Goal: Check status: Check status

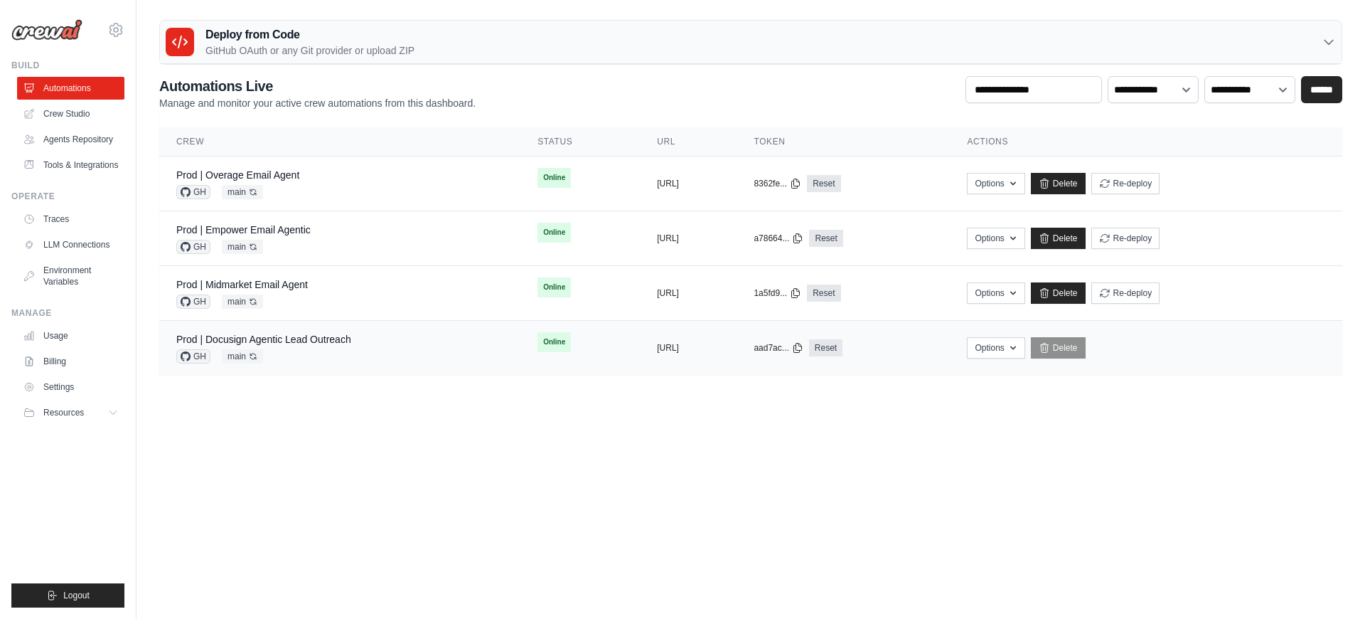
click at [393, 338] on div "Prod | Docusign Agentic Lead Outreach GH main Auto-deploy enabled" at bounding box center [339, 347] width 327 height 31
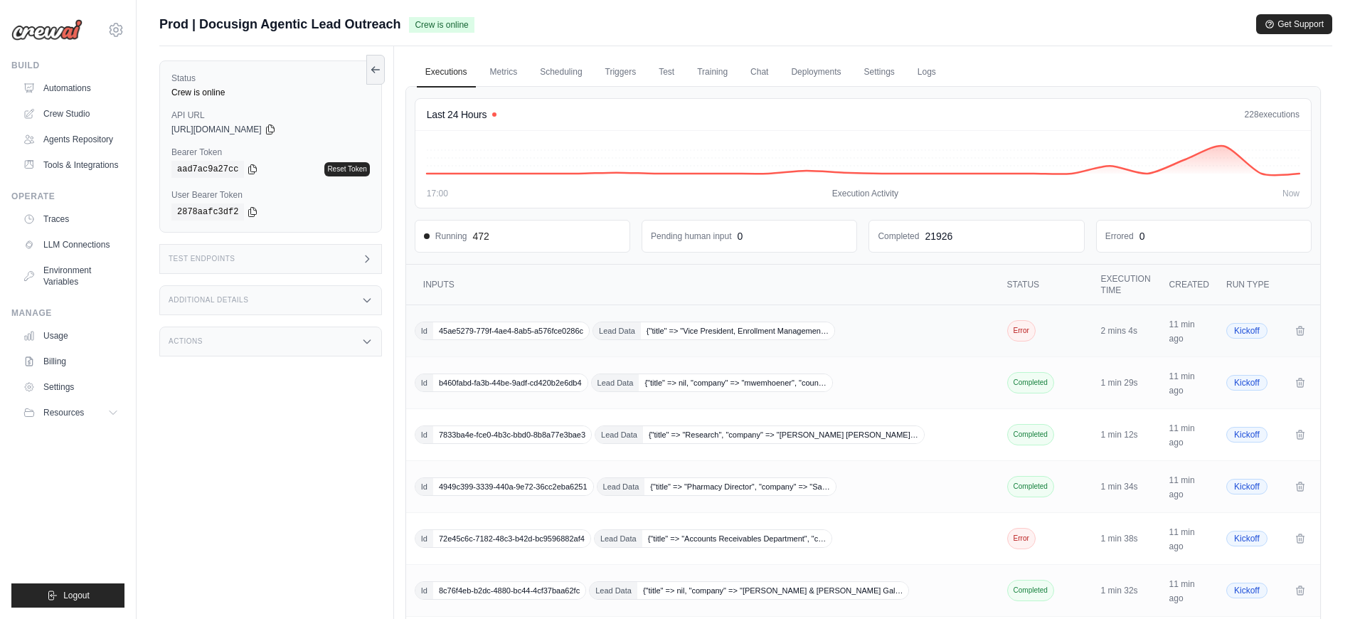
click at [903, 330] on div "Id 45ae5279-779f-4ae4-8ab5-a576fce0286c Lead Data {"title" => "Vice President, …" at bounding box center [704, 330] width 578 height 18
click at [897, 371] on td "Id b460fabd-fa3b-44be-9adf-cd420b2e6db4 Lead Data {"title" => nil, "company" =>…" at bounding box center [703, 383] width 595 height 52
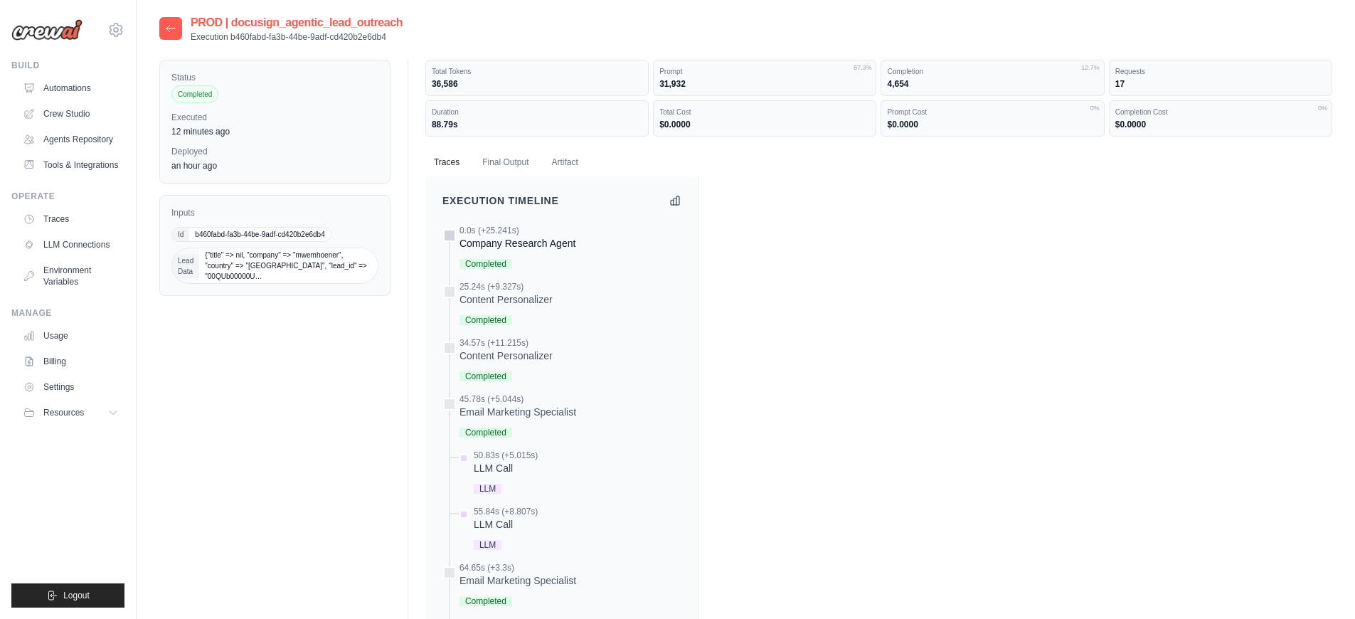
click at [506, 247] on div "Company Research Agent" at bounding box center [517, 243] width 116 height 14
click at [508, 309] on div "Completed" at bounding box center [505, 318] width 93 height 19
click at [491, 156] on button "Final Output" at bounding box center [505, 162] width 63 height 30
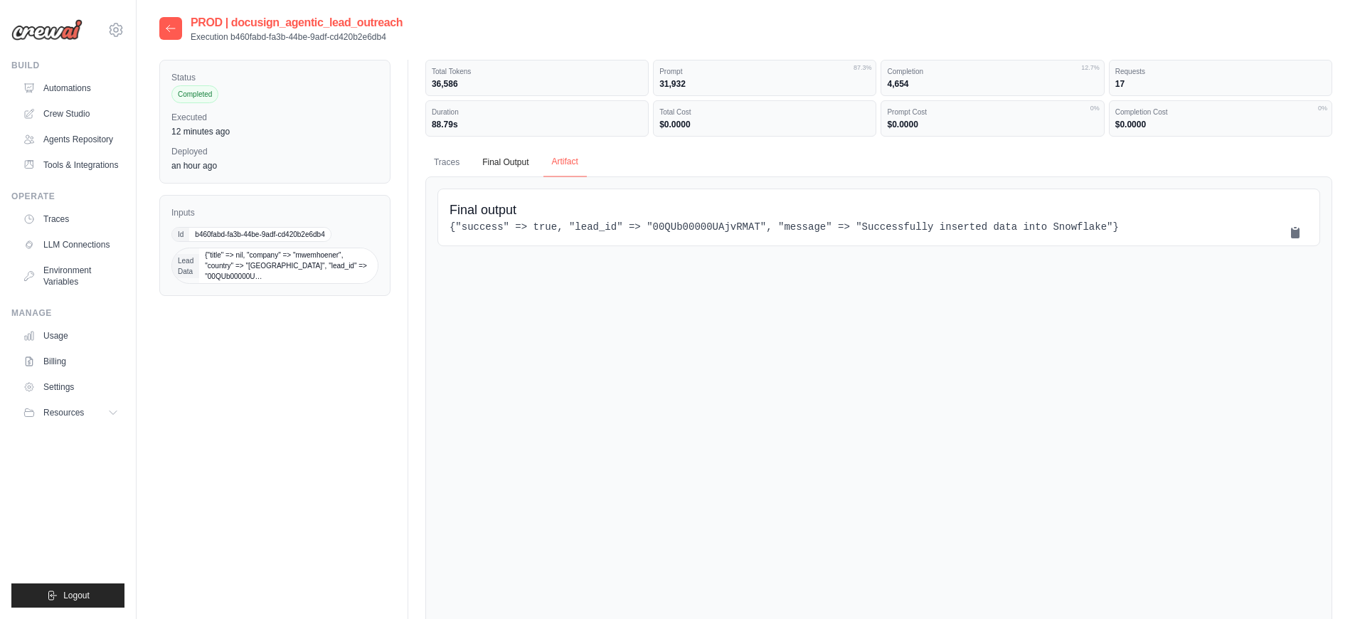
click at [571, 166] on button "Artifact" at bounding box center [564, 162] width 43 height 30
click at [448, 162] on button "Traces" at bounding box center [446, 162] width 43 height 30
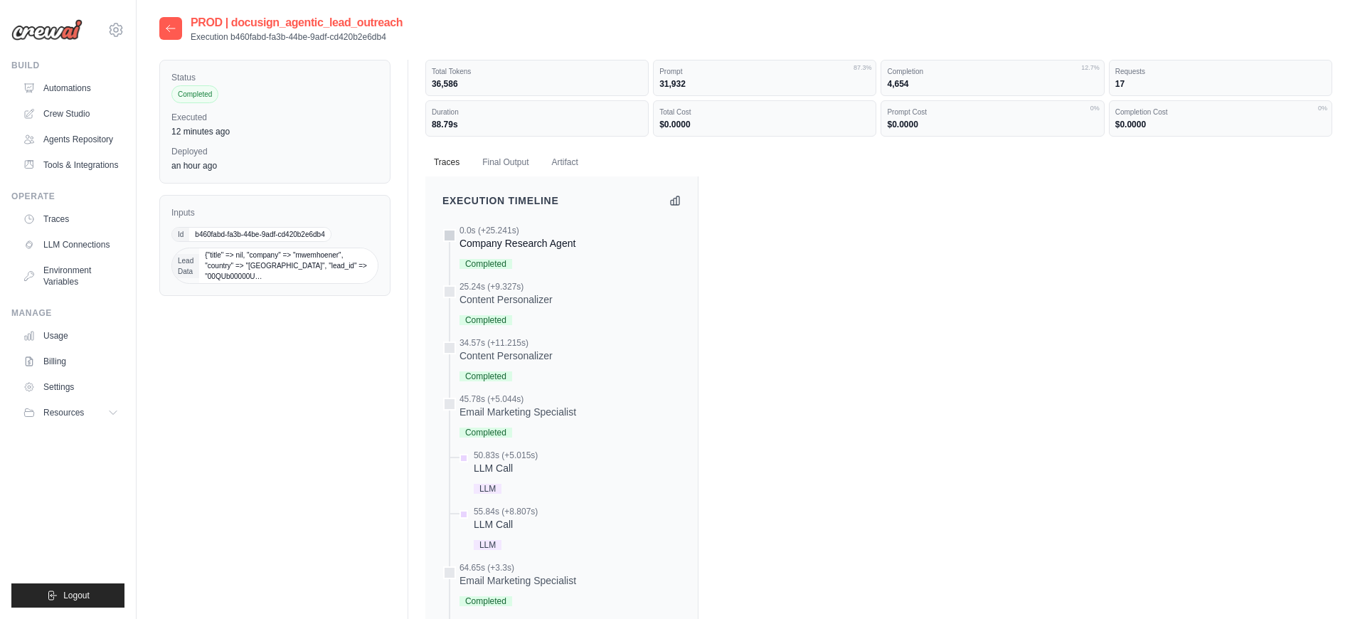
click at [528, 267] on div "Completed" at bounding box center [517, 262] width 116 height 19
click at [530, 239] on div "Company Research Agent" at bounding box center [517, 243] width 116 height 14
click at [536, 302] on div "Content Personalizer" at bounding box center [505, 299] width 93 height 14
click at [511, 357] on div "Content Personalizer" at bounding box center [505, 355] width 93 height 14
click at [506, 251] on div "0.0s (+25.241s) Company Research Agent Completed" at bounding box center [517, 249] width 116 height 48
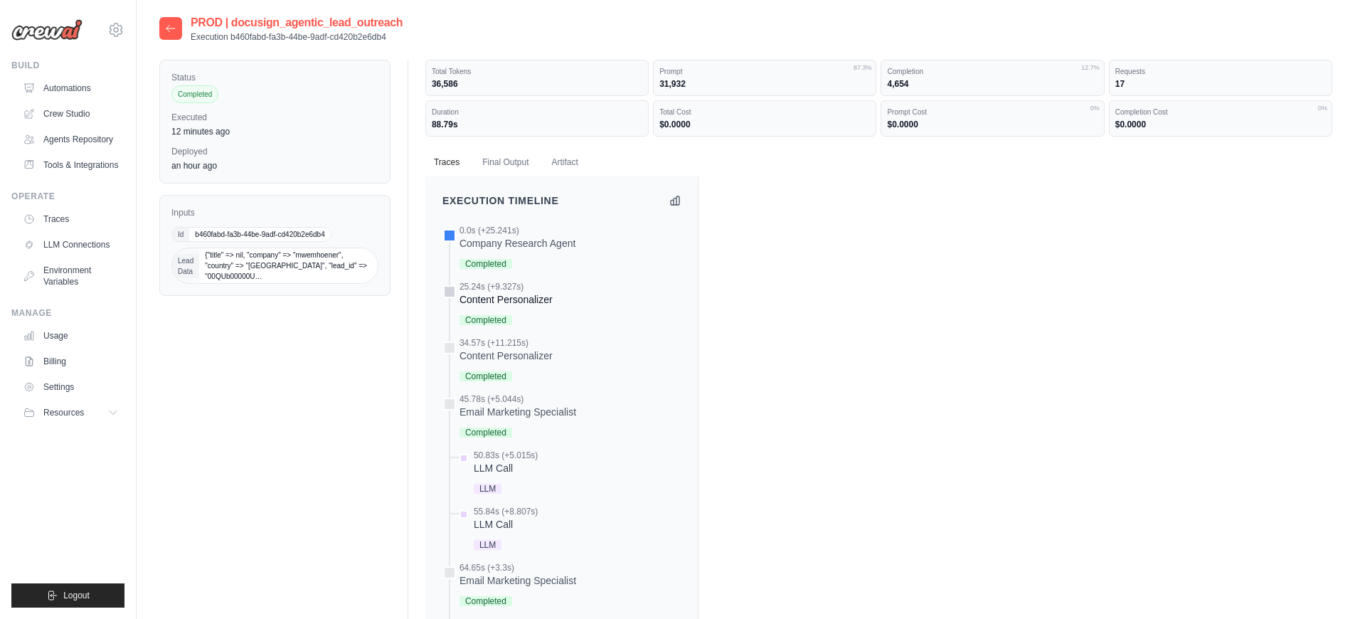
click at [509, 288] on div "25.24s (+9.327s)" at bounding box center [505, 286] width 93 height 11
click at [512, 349] on div "Content Personalizer" at bounding box center [505, 355] width 93 height 14
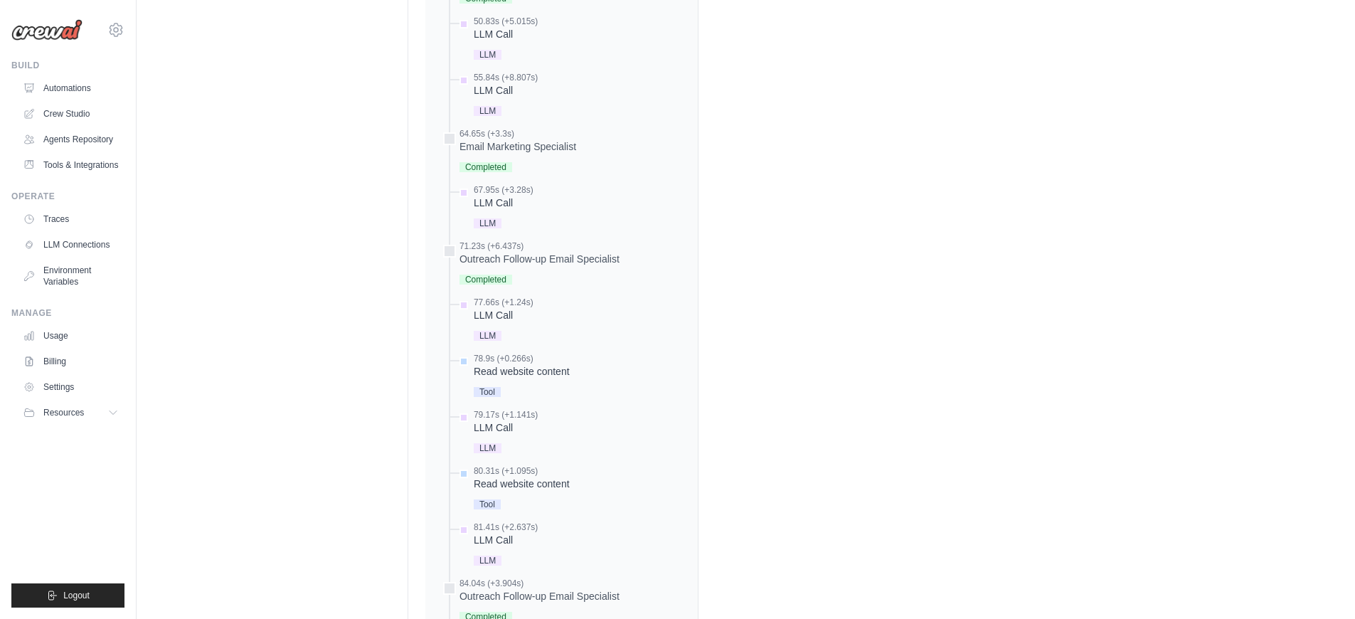
click at [516, 366] on div "Read website content" at bounding box center [522, 371] width 96 height 14
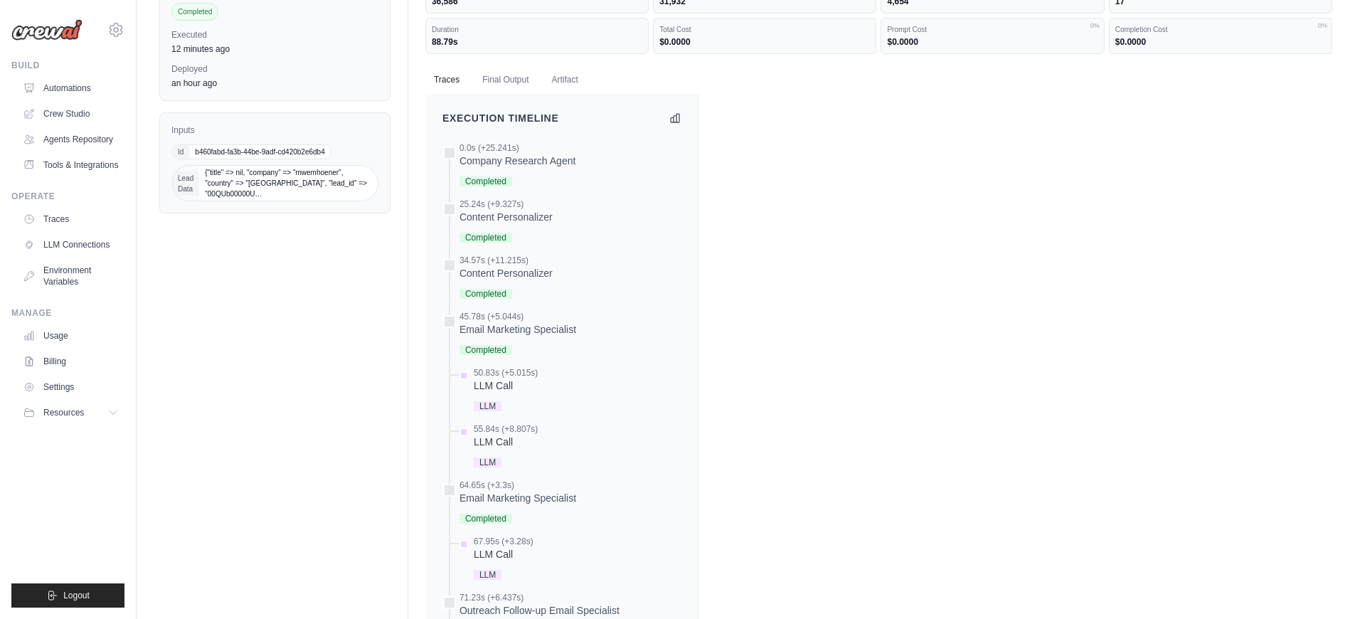
scroll to position [0, 0]
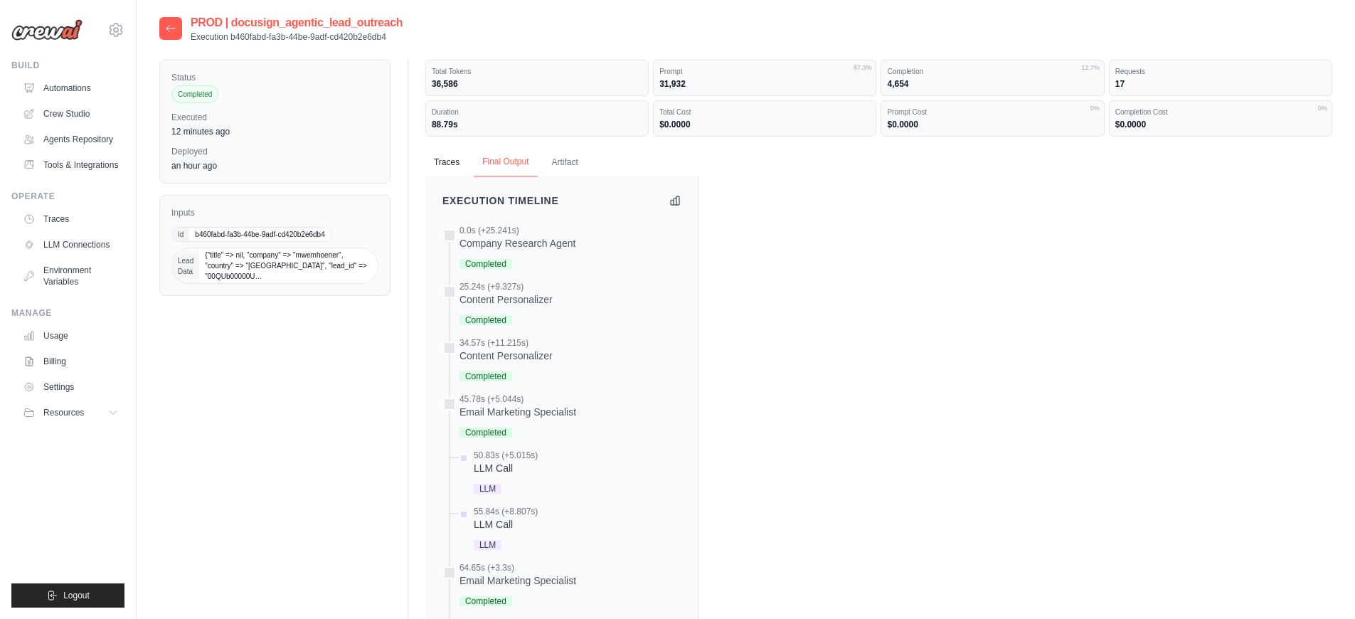
click at [492, 168] on button "Final Output" at bounding box center [505, 162] width 63 height 30
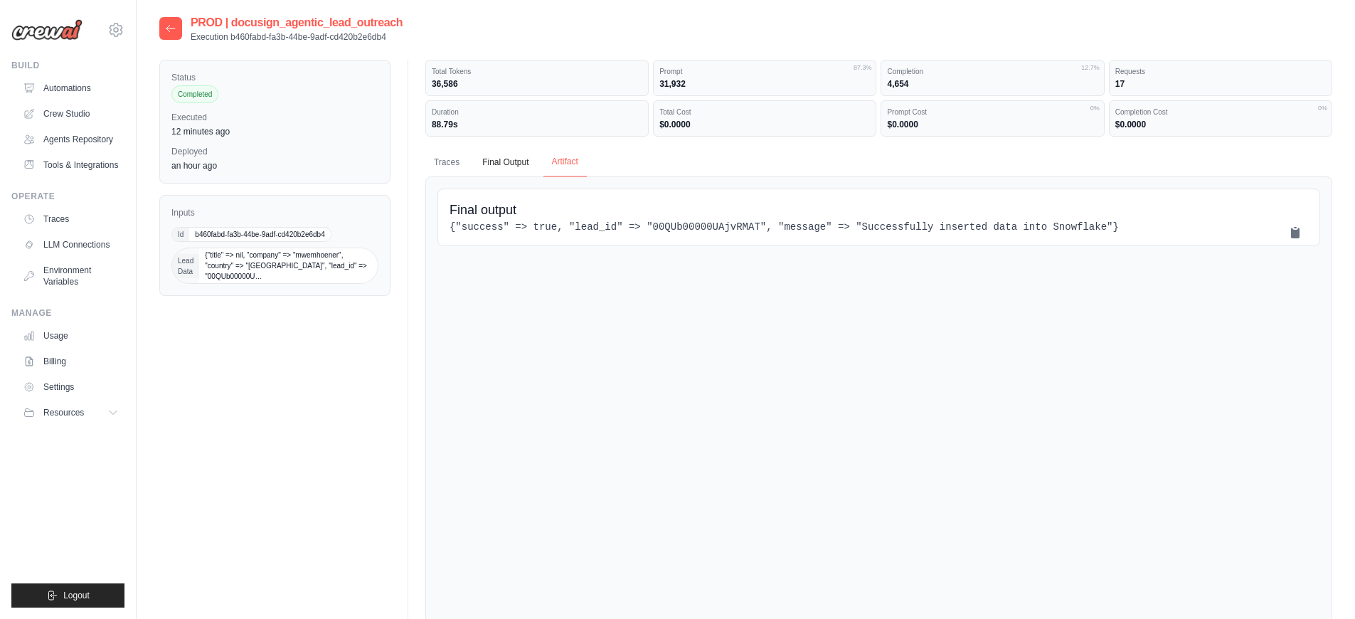
click at [559, 172] on button "Artifact" at bounding box center [564, 162] width 43 height 30
click at [449, 174] on button "Traces" at bounding box center [446, 162] width 43 height 30
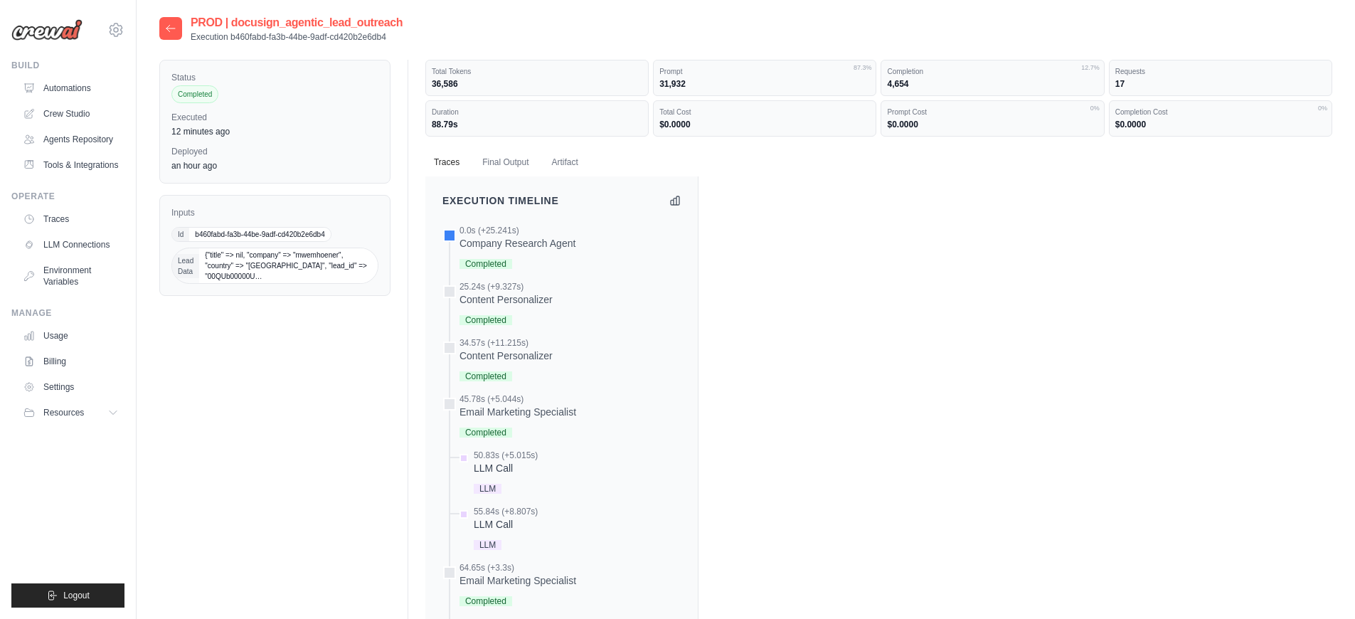
click at [263, 273] on span "{"title" => nil, "company" => "mwemhoener", "country" => "United States", "lead…" at bounding box center [288, 265] width 179 height 35
click at [211, 271] on span "{"title" => nil, "company" => "mwemhoener", "country" => "United States", "lead…" at bounding box center [288, 265] width 179 height 35
click at [230, 267] on span "{"title" => nil, "company" => "mwemhoener", "country" => "United States", "lead…" at bounding box center [288, 265] width 179 height 35
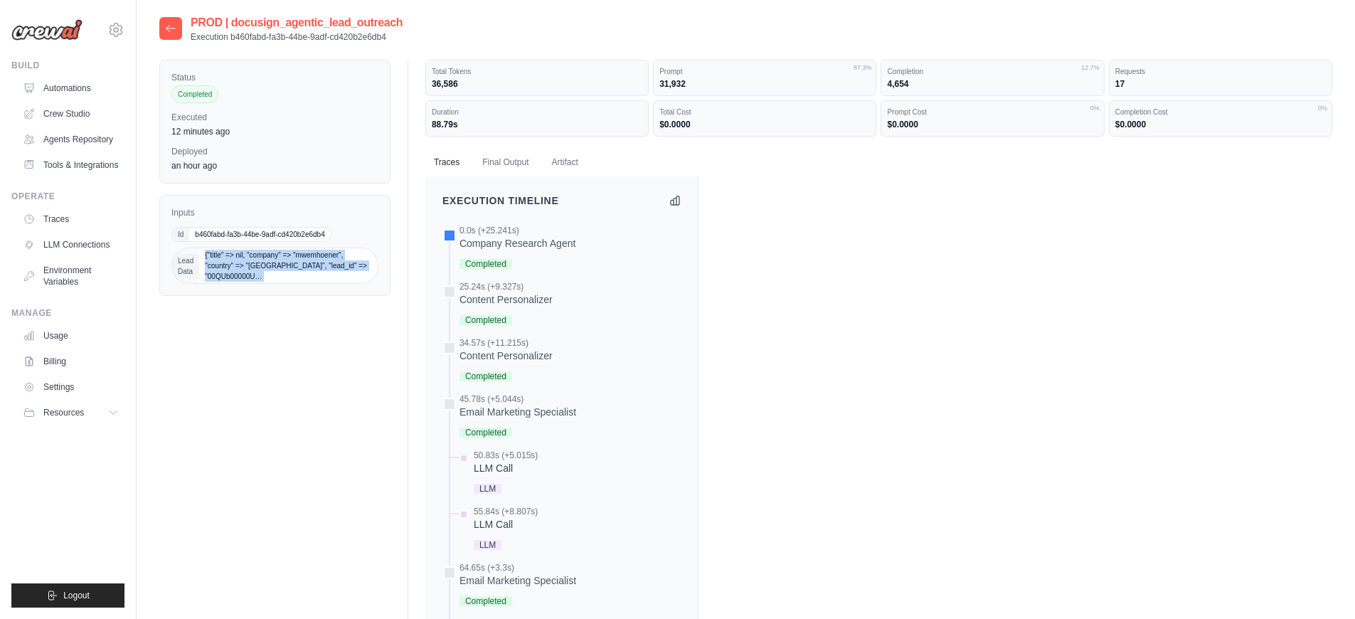
click at [230, 267] on span "{"title" => nil, "company" => "mwemhoener", "country" => "United States", "lead…" at bounding box center [288, 265] width 179 height 35
click at [166, 28] on icon at bounding box center [170, 28] width 9 height 6
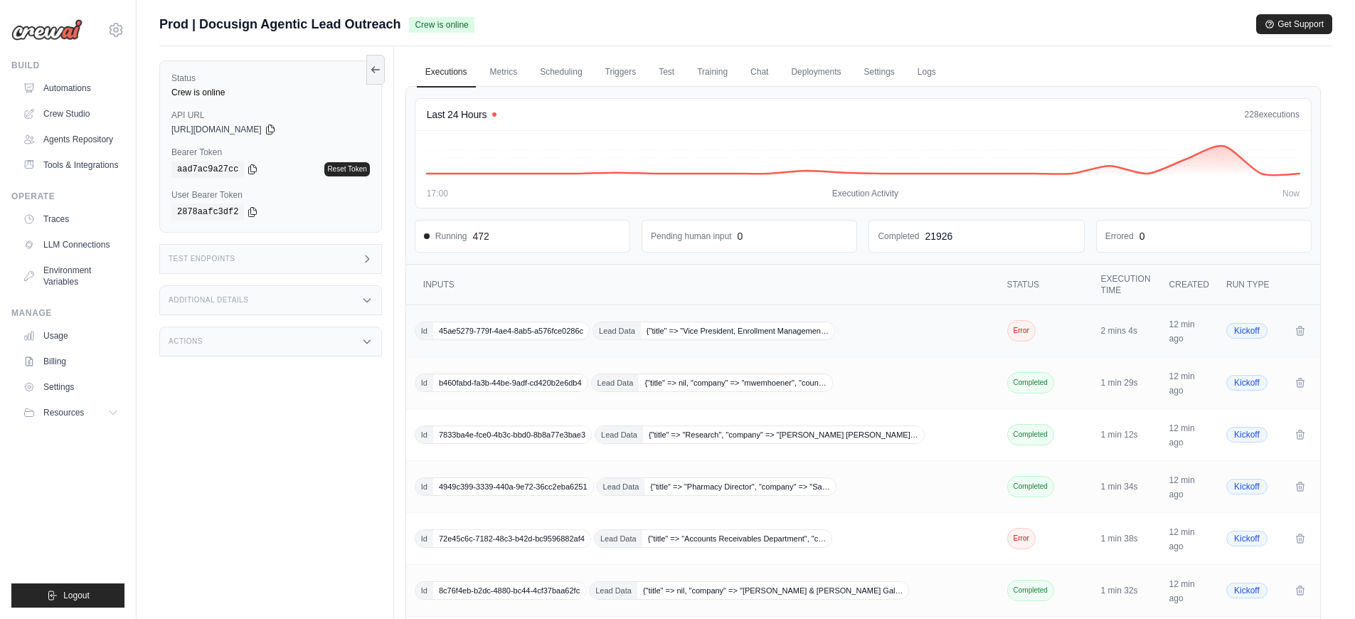
click at [484, 333] on span "45ae5279-779f-4ae4-8ab5-a576fce0286c" at bounding box center [511, 330] width 156 height 17
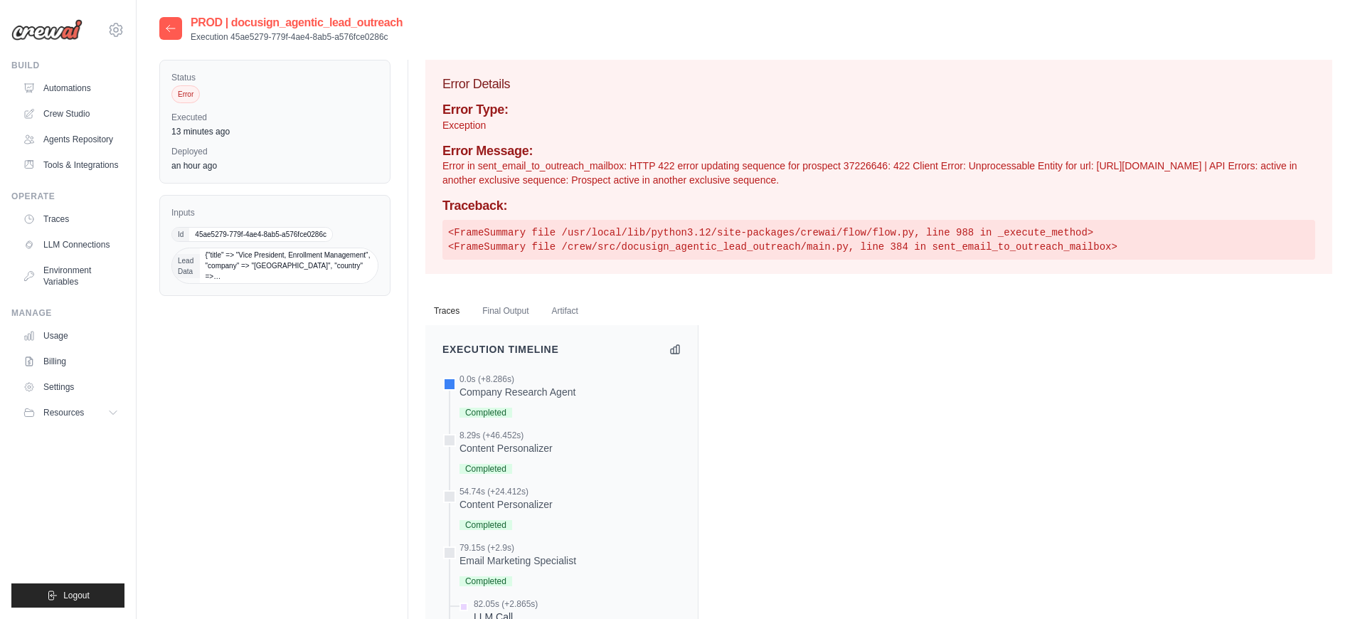
click at [179, 30] on div at bounding box center [170, 28] width 23 height 23
click at [175, 36] on div at bounding box center [170, 28] width 23 height 23
click at [175, 28] on icon at bounding box center [170, 28] width 11 height 11
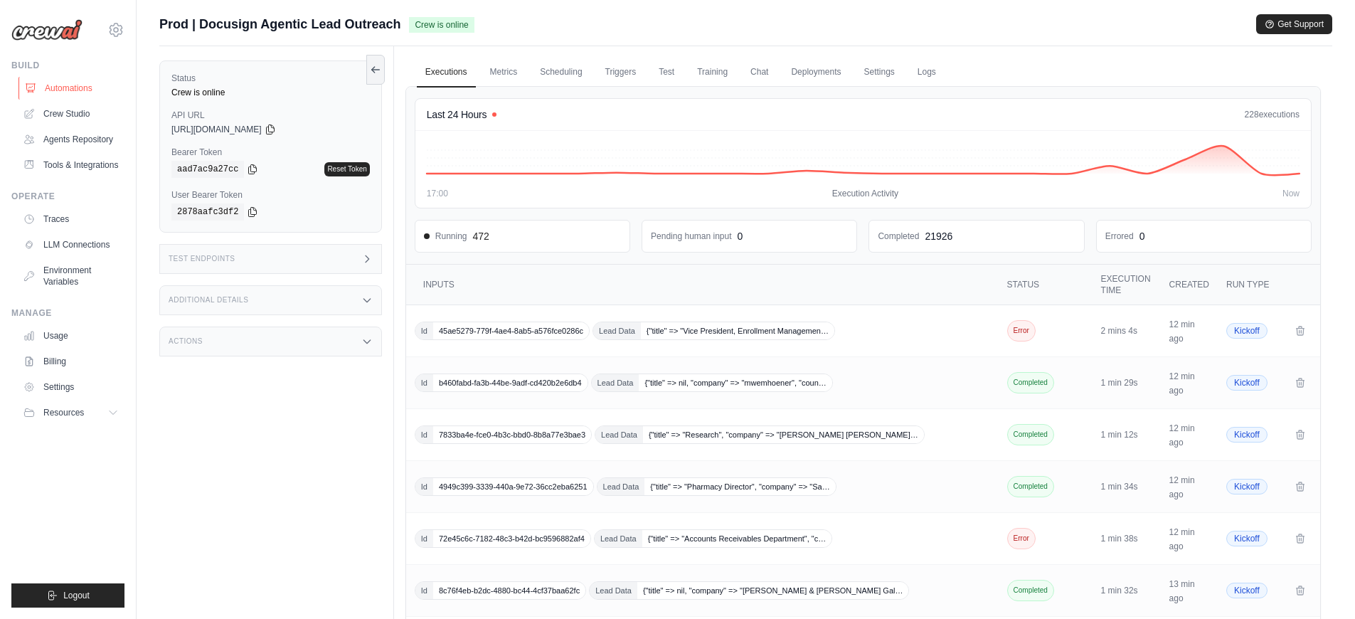
click at [93, 92] on link "Automations" at bounding box center [71, 88] width 107 height 23
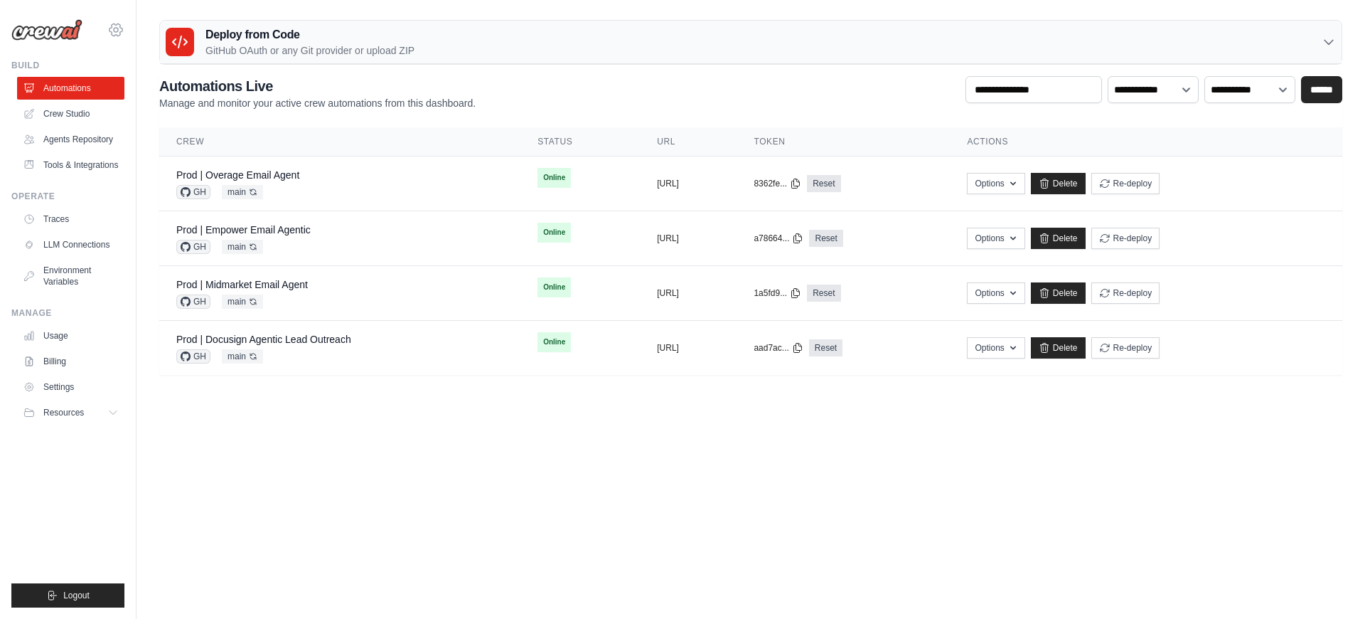
click at [117, 33] on icon at bounding box center [115, 29] width 17 height 17
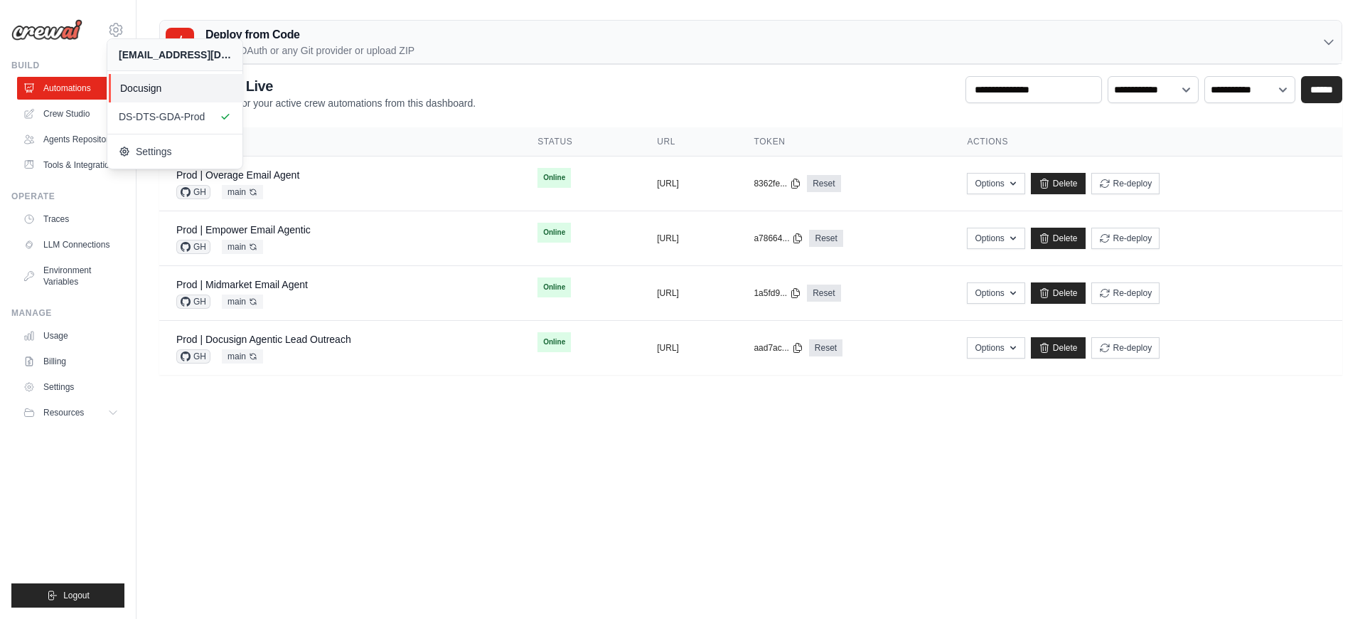
click at [143, 87] on span "Docusign" at bounding box center [176, 88] width 112 height 14
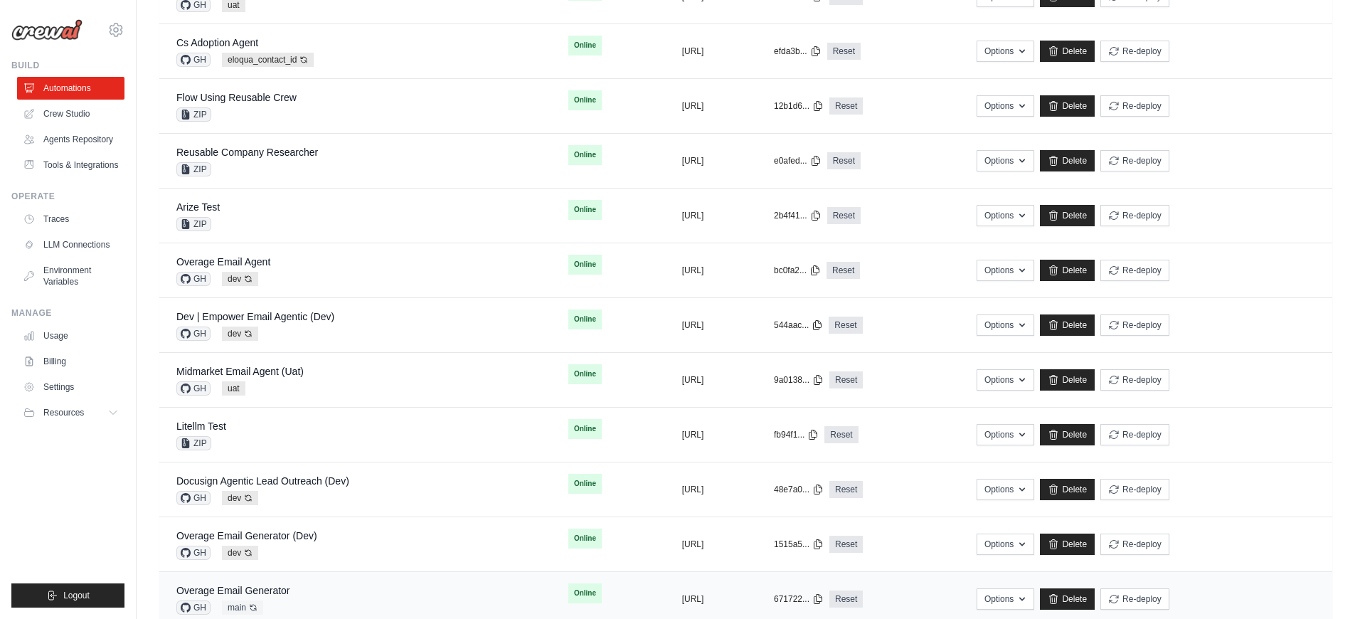
scroll to position [409, 0]
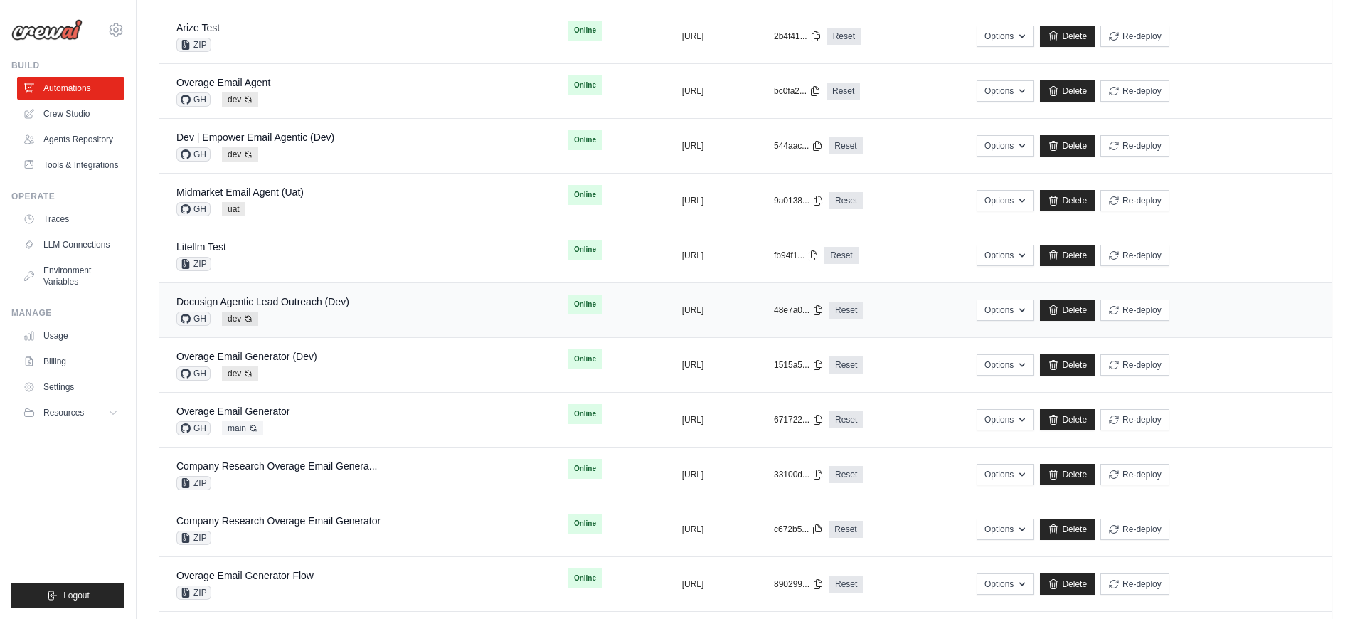
click at [300, 323] on div "GH dev Auto-deploy enabled" at bounding box center [262, 318] width 173 height 14
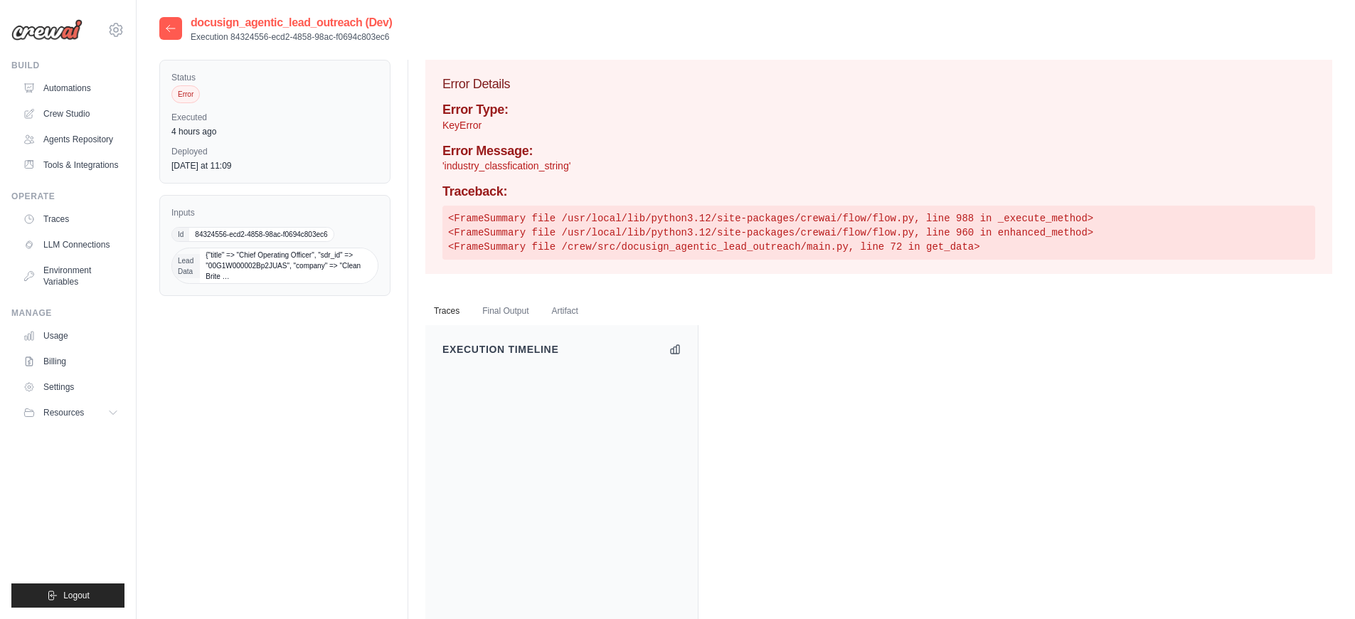
click at [551, 166] on p "'industry_classfication_string'" at bounding box center [878, 166] width 873 height 14
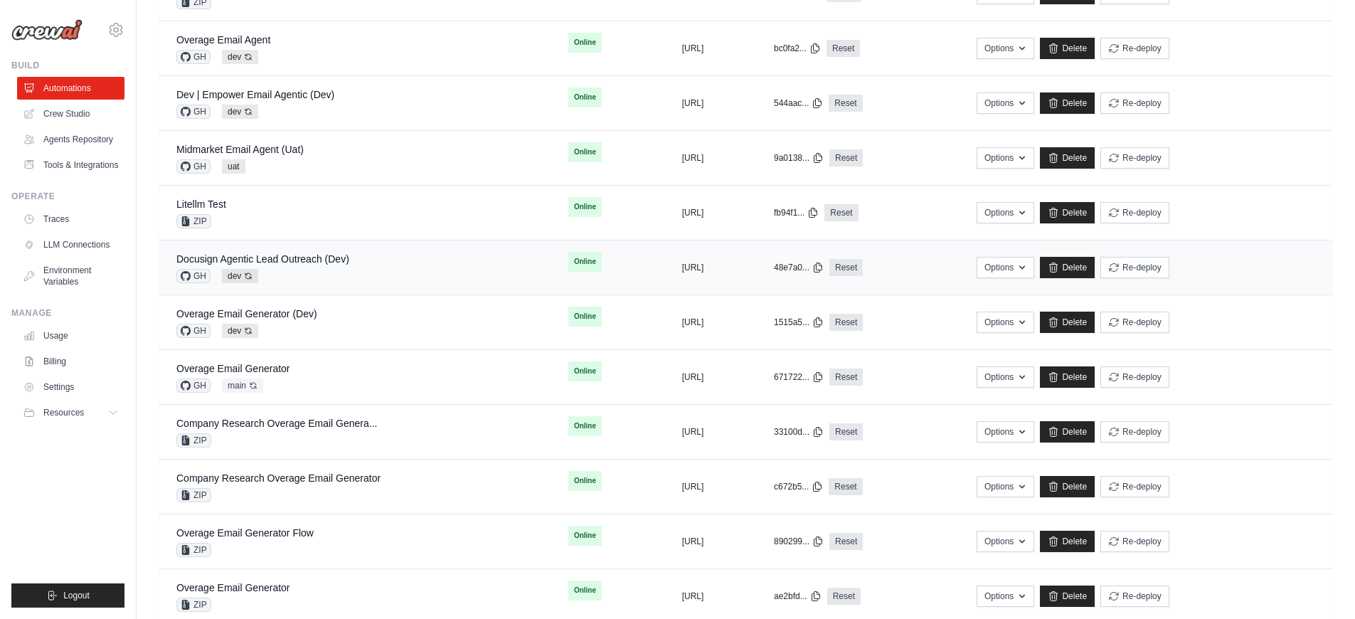
click at [319, 265] on div "Docusign Agentic Lead Outreach (Dev)" at bounding box center [262, 259] width 173 height 14
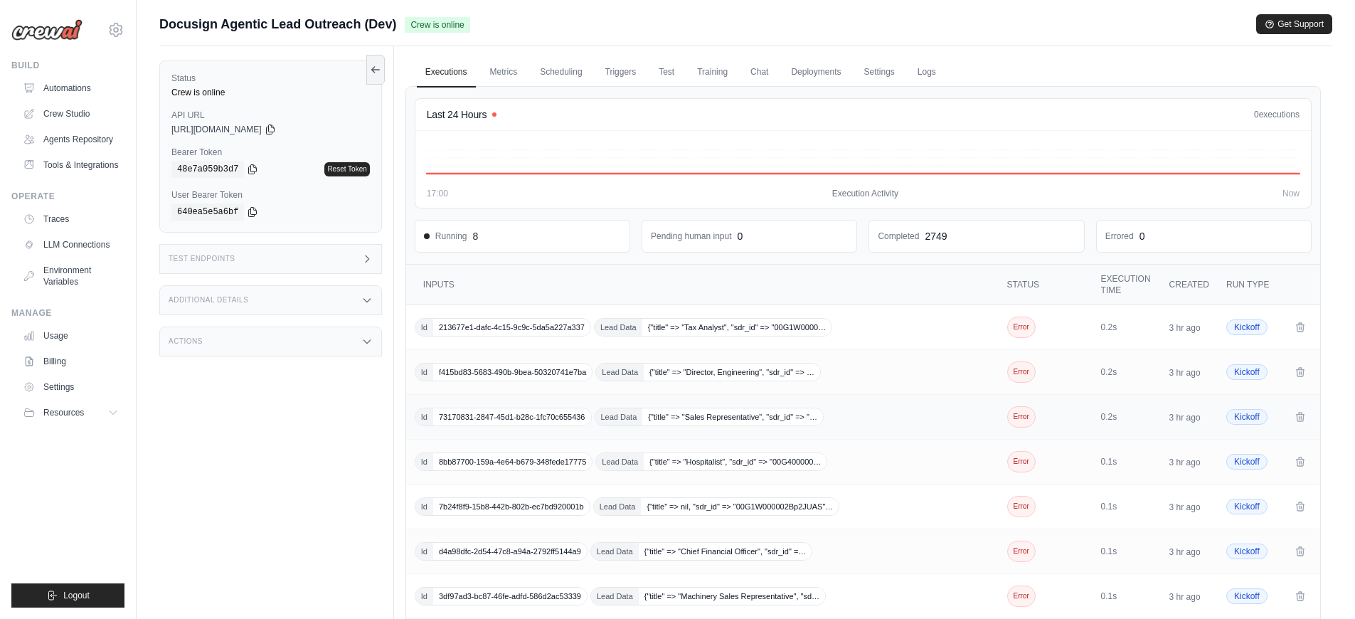
scroll to position [204, 0]
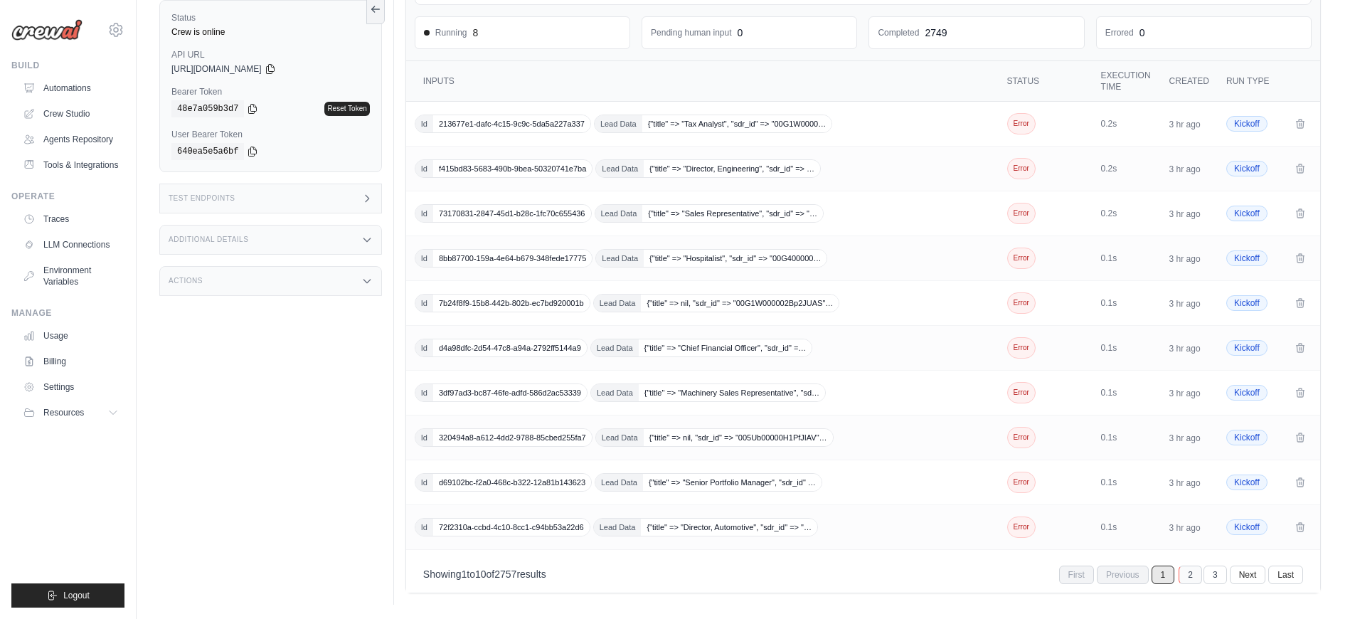
click at [1185, 573] on link "2" at bounding box center [1189, 574] width 23 height 18
click at [1189, 574] on link "3" at bounding box center [1189, 574] width 23 height 18
click at [1189, 574] on link "4" at bounding box center [1188, 574] width 23 height 18
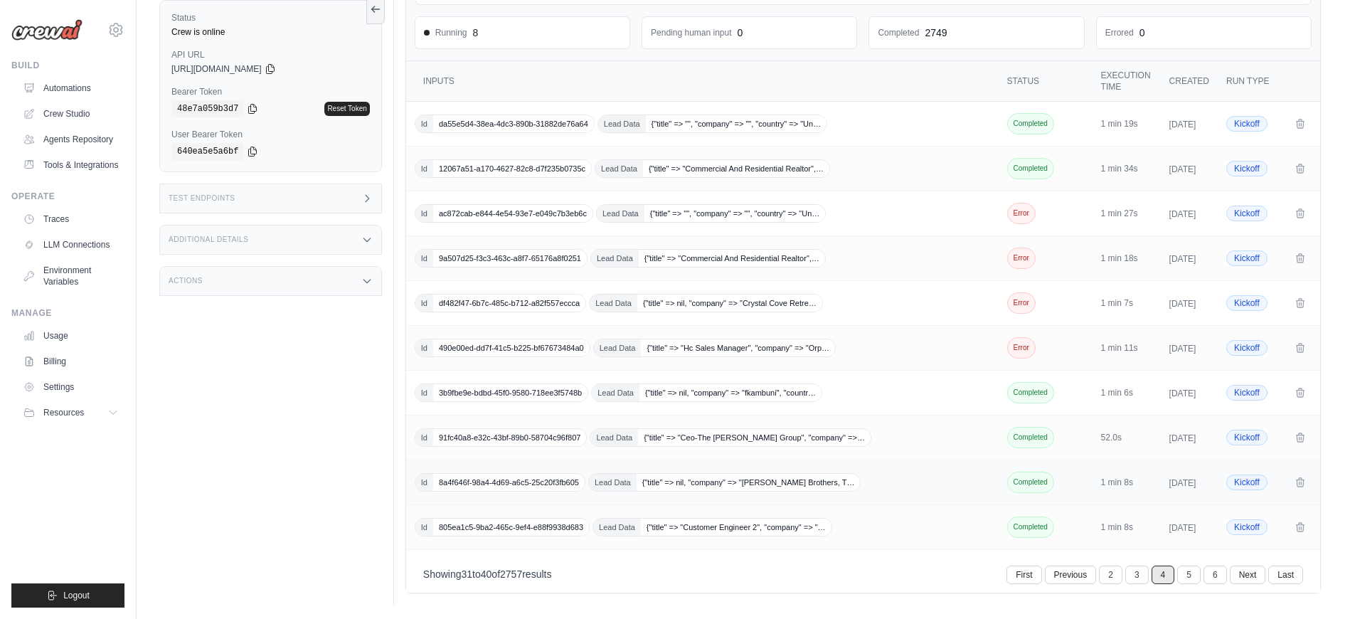
scroll to position [275, 0]
click at [1131, 575] on link "3" at bounding box center [1138, 574] width 23 height 18
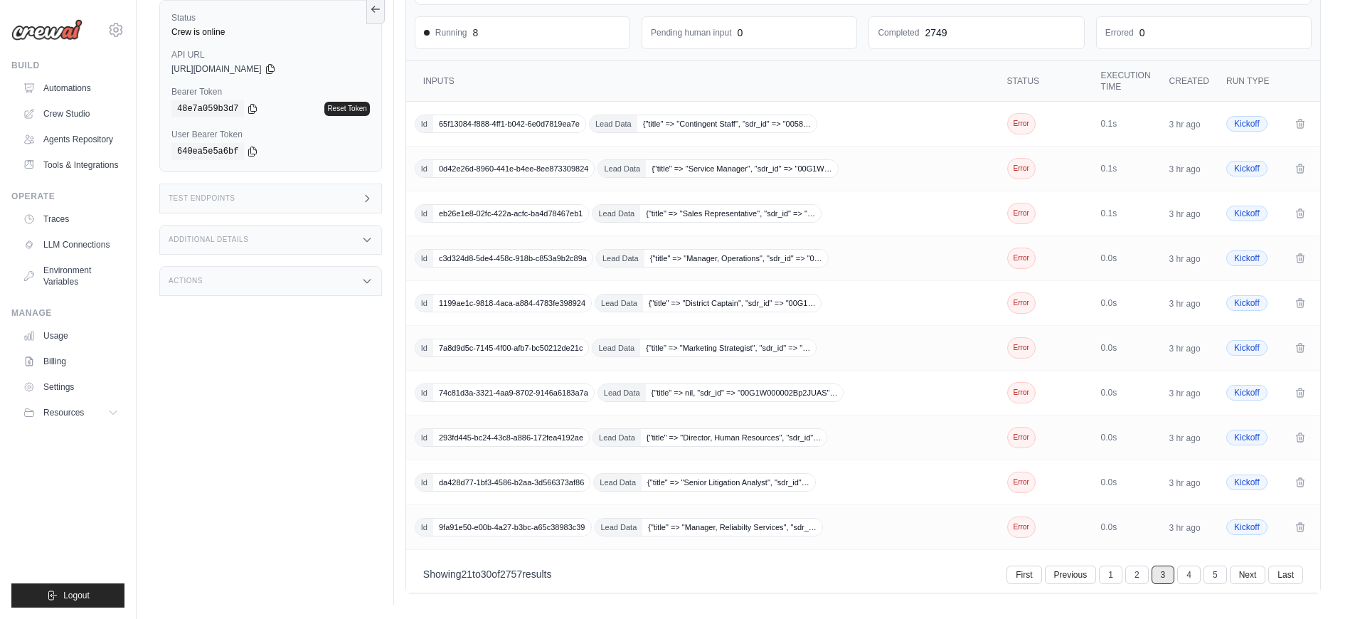
scroll to position [204, 0]
click at [909, 530] on div "Id 9fa91e50-e00b-4a27-b3bc-a65c38983c39 Lead Data {"title" => "Manager, Reliabi…" at bounding box center [704, 527] width 578 height 18
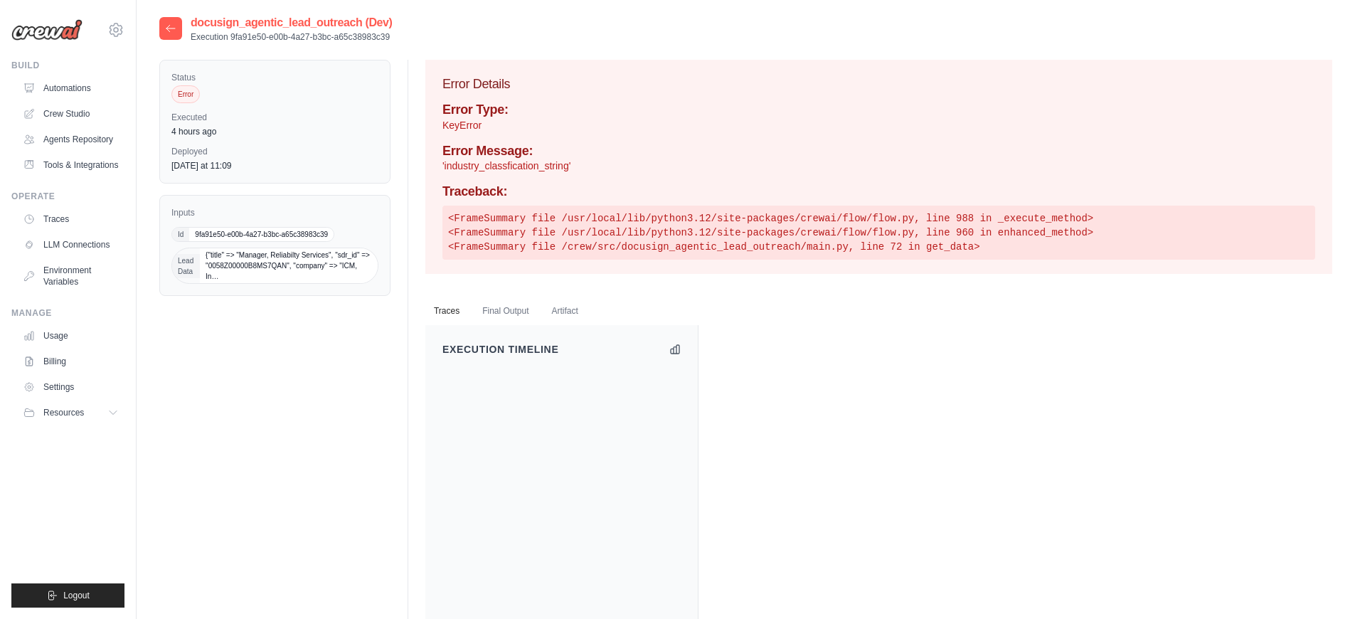
click at [488, 173] on div "Error Type: KeyError Error Message: 'industry_classfication_string' Traceback: …" at bounding box center [878, 180] width 873 height 157
click at [532, 311] on button "Final Output" at bounding box center [505, 311] width 63 height 30
drag, startPoint x: 575, startPoint y: 318, endPoint x: 526, endPoint y: 315, distance: 48.4
click at [573, 318] on button "Artifact" at bounding box center [564, 312] width 43 height 30
click at [431, 317] on button "Traces" at bounding box center [446, 311] width 43 height 30
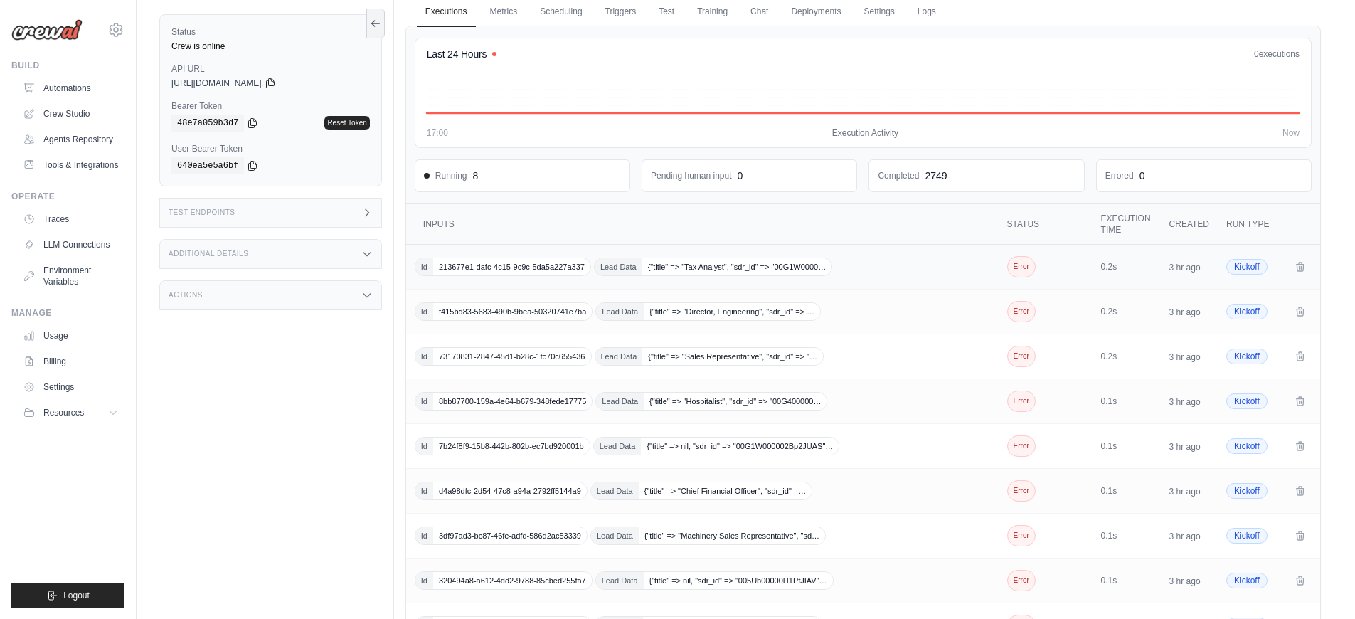
click at [859, 264] on div "Id 213677e1-dafc-4c15-9c9c-5da5a227a337 Lead Data {"title" => "Tax Analyst", "s…" at bounding box center [704, 266] width 578 height 18
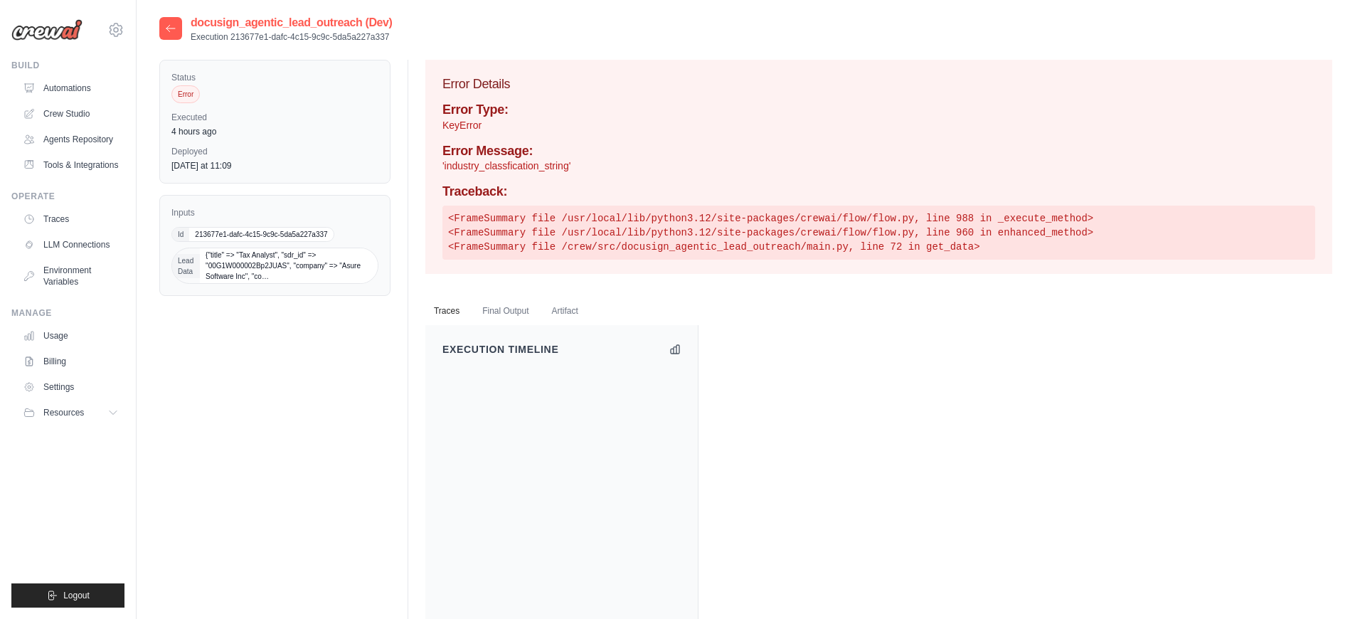
click at [254, 20] on h2 "docusign_agentic_lead_outreach (Dev)" at bounding box center [291, 22] width 201 height 17
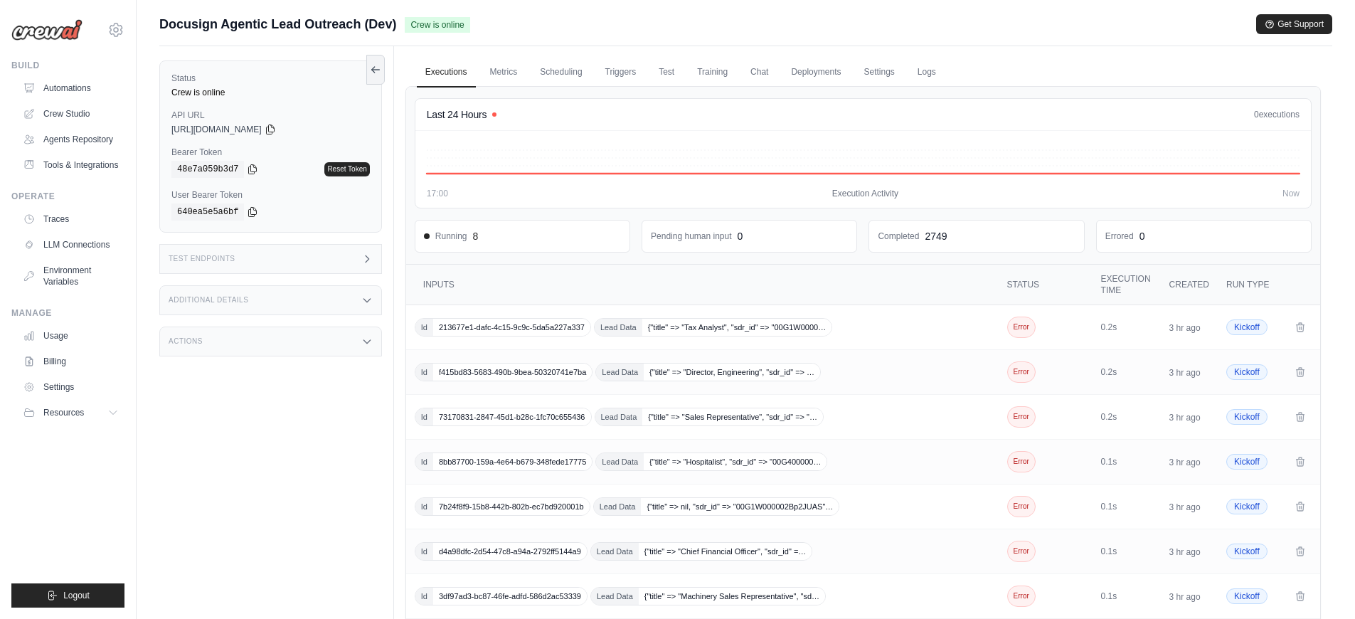
click at [302, 28] on span "Docusign Agentic Lead Outreach (Dev)" at bounding box center [277, 24] width 237 height 20
click at [881, 81] on link "Settings" at bounding box center [879, 73] width 48 height 30
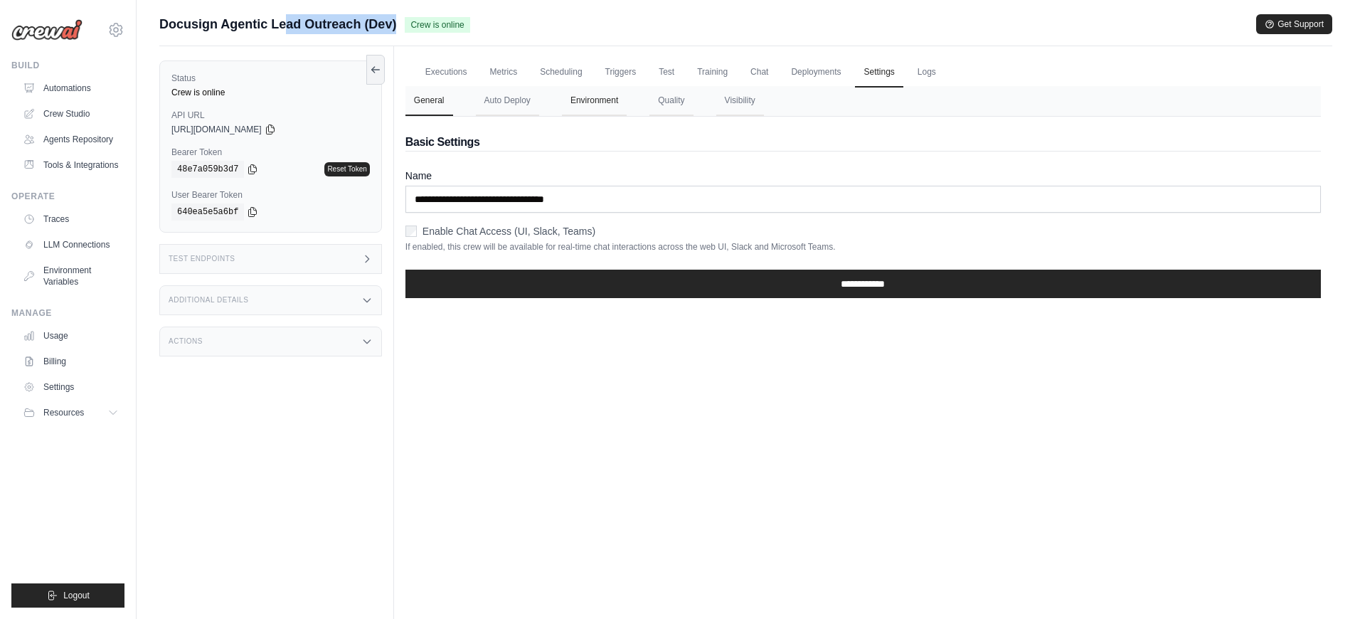
click at [577, 102] on button "Environment" at bounding box center [594, 101] width 65 height 30
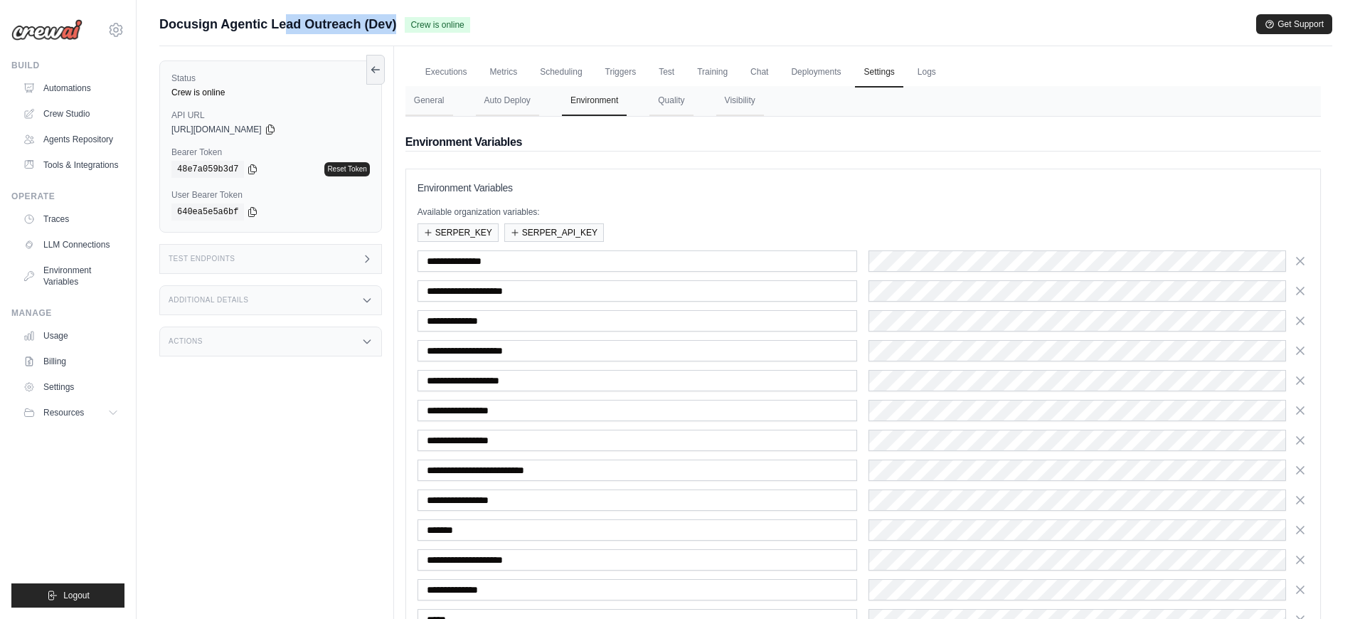
scroll to position [193, 0]
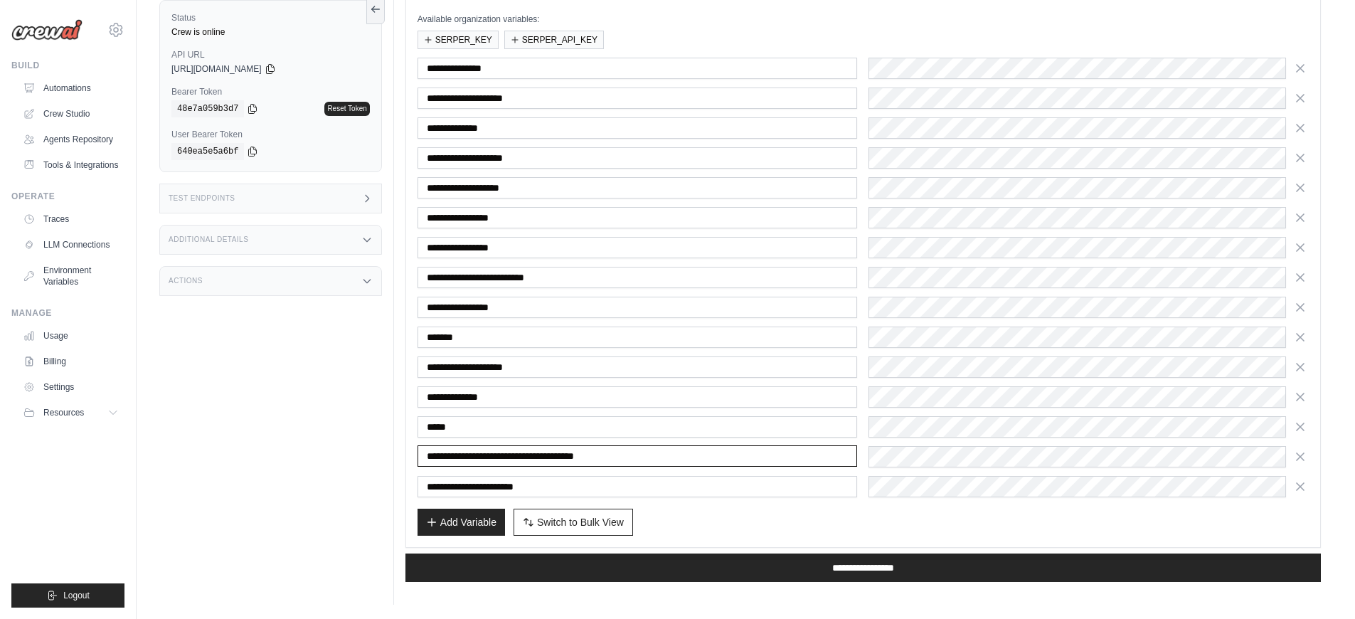
click at [484, 459] on input "**********" at bounding box center [637, 455] width 440 height 21
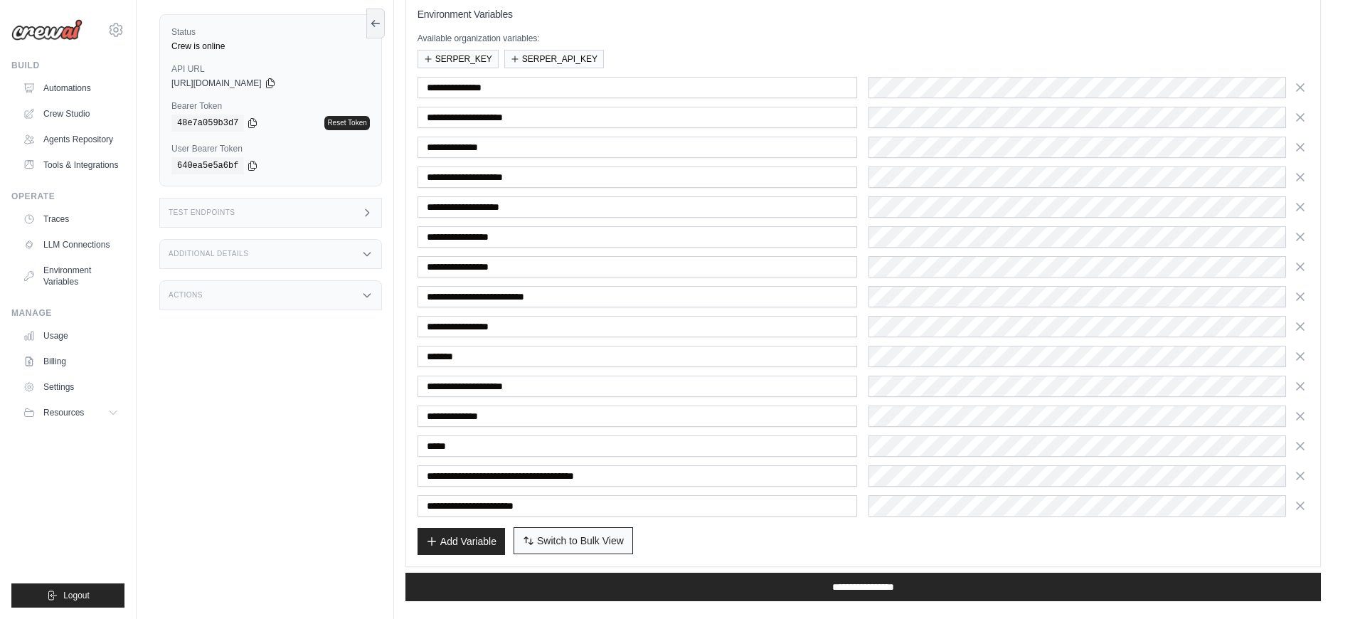
click at [564, 548] on button "Switch to Bulk View Switch to Table View" at bounding box center [572, 540] width 119 height 27
type textarea "**********"
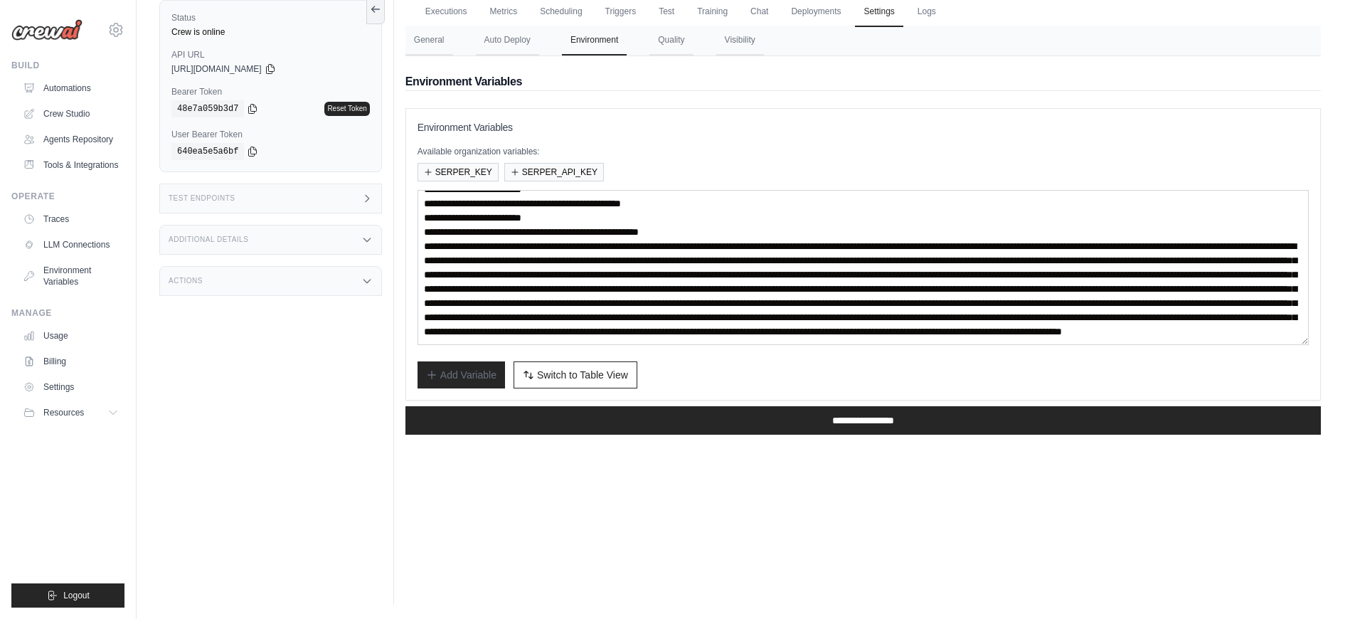
scroll to position [149, 0]
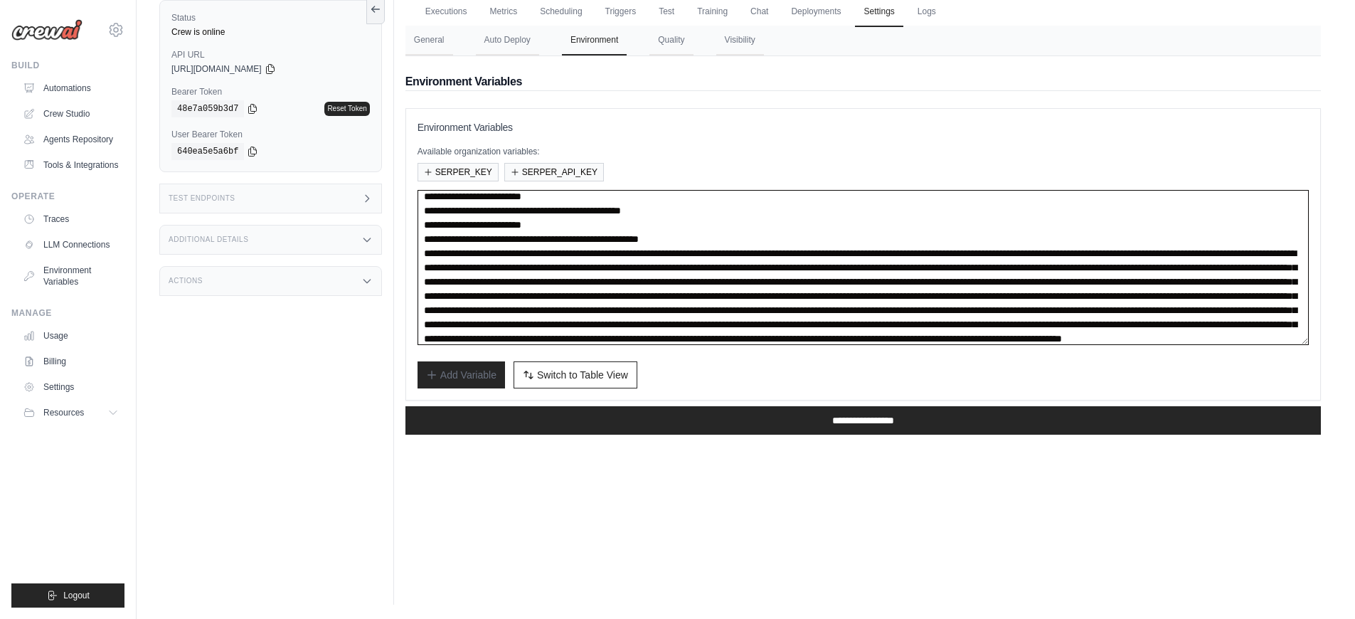
click at [696, 237] on textarea at bounding box center [862, 267] width 891 height 155
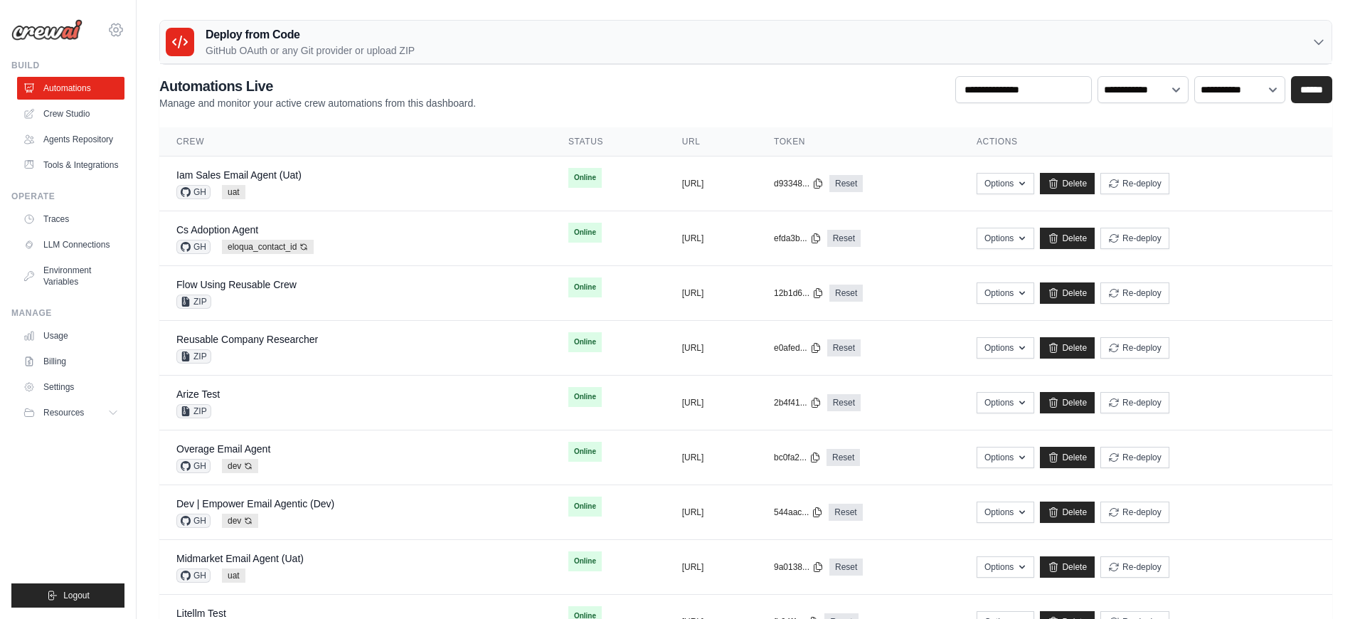
click at [120, 26] on icon at bounding box center [115, 29] width 17 height 17
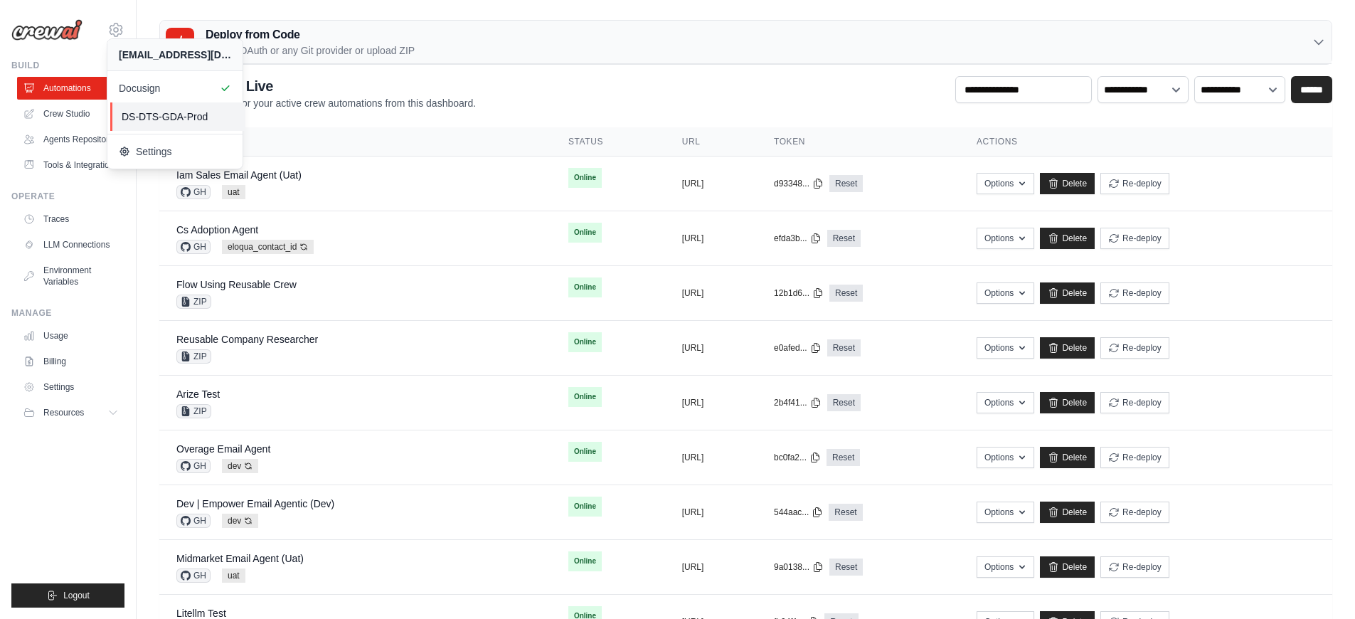
click at [141, 107] on link "DS-DTS-GDA-Prod" at bounding box center [177, 116] width 135 height 28
